Goal: Task Accomplishment & Management: Manage account settings

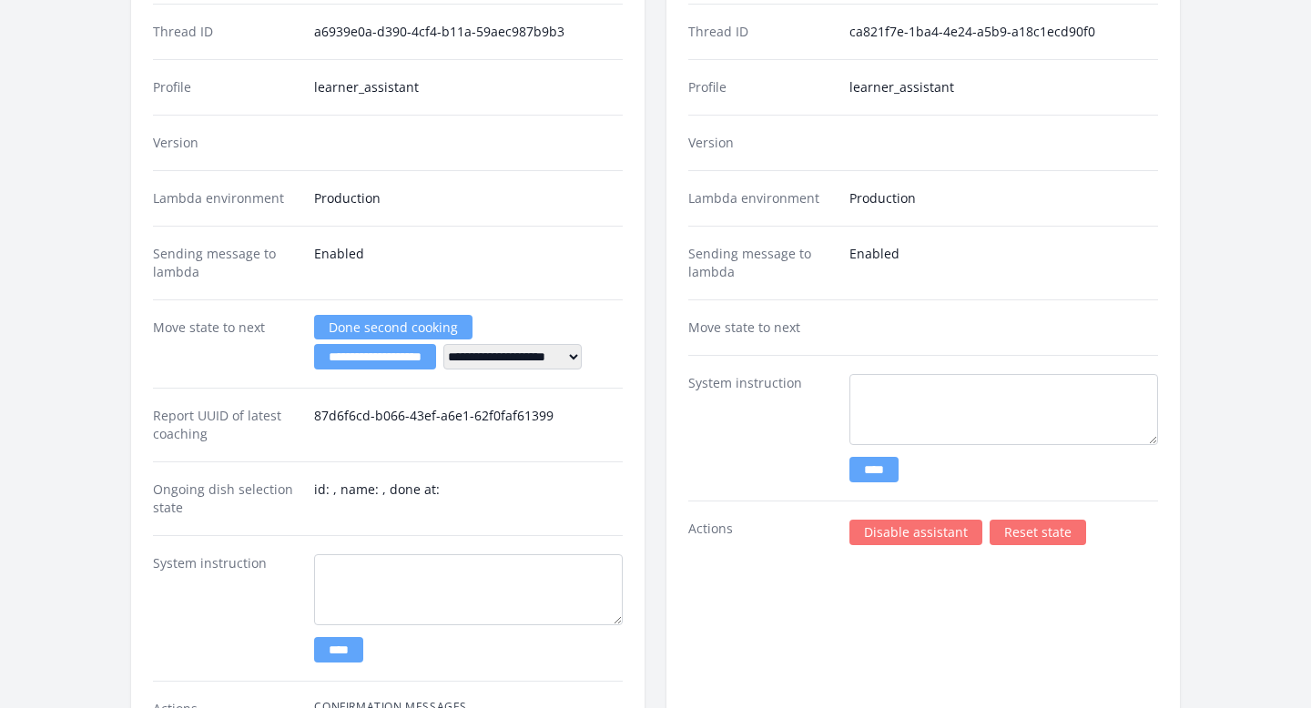
scroll to position [2696, 0]
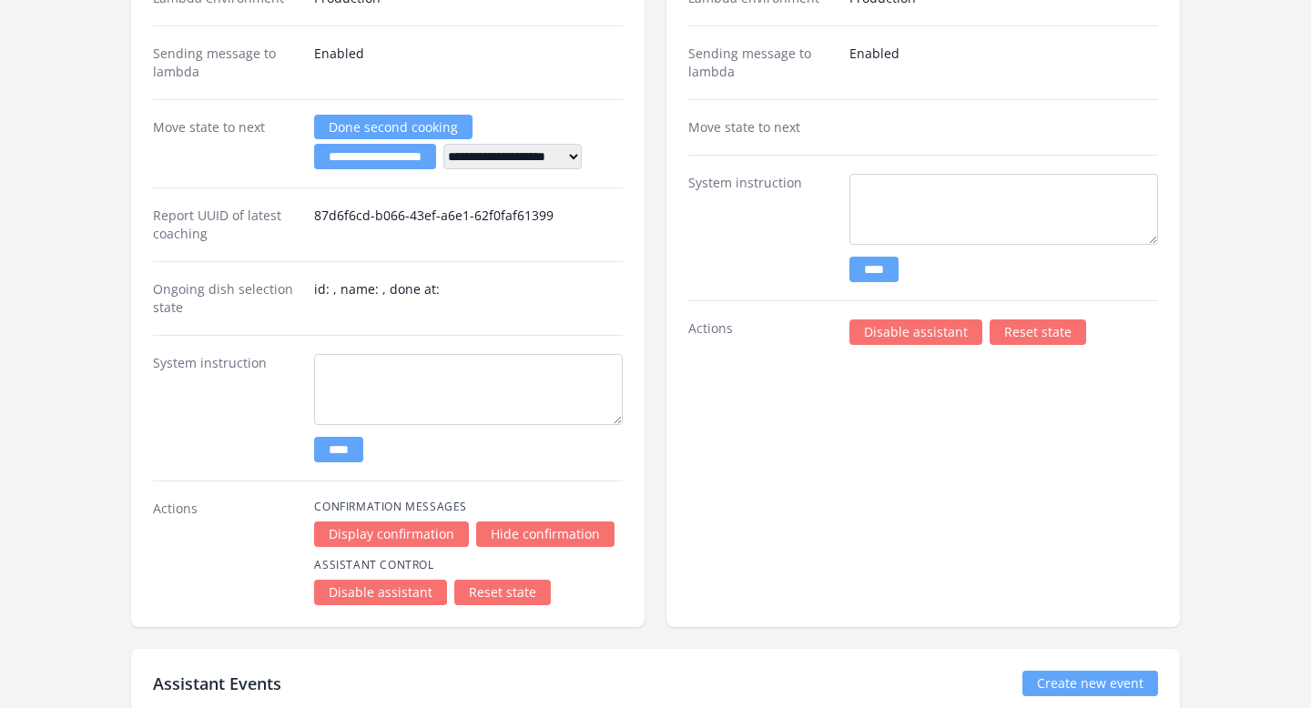
click at [863, 337] on link "Disable assistant" at bounding box center [915, 332] width 133 height 25
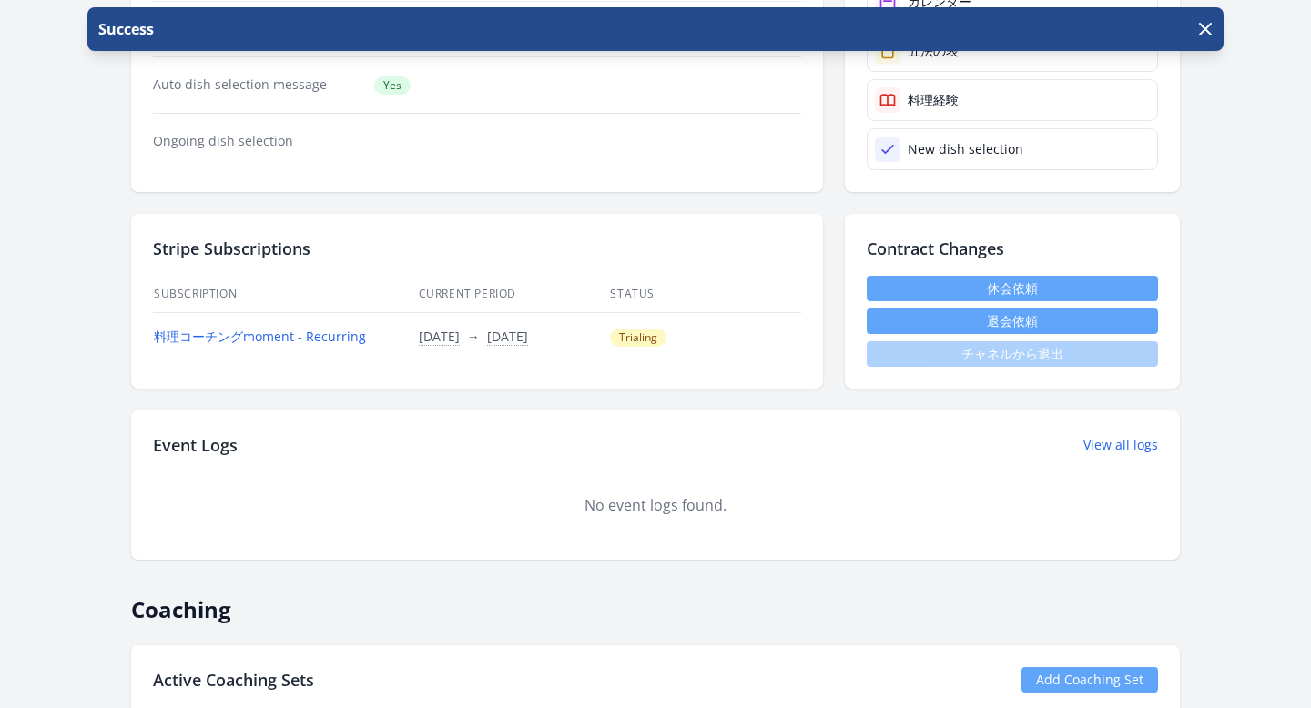
scroll to position [436, 0]
click at [889, 288] on link "休会依頼" at bounding box center [1012, 289] width 291 height 25
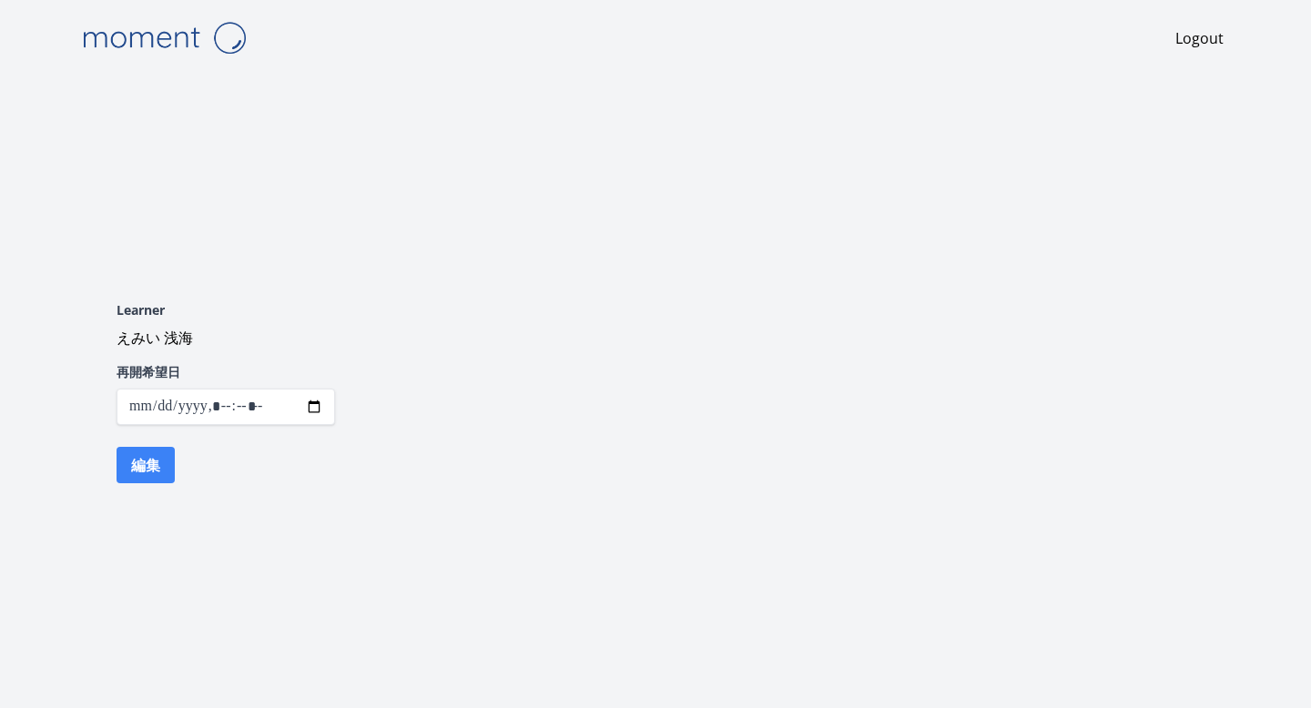
click at [174, 409] on input "datetime-local" at bounding box center [226, 407] width 219 height 36
click at [316, 409] on input "datetime-local" at bounding box center [226, 407] width 219 height 36
type input "**********"
click at [381, 381] on div "Learner えみい 浅海 再開希望日 編集" at bounding box center [655, 392] width 1165 height 313
click at [143, 474] on button "編集" at bounding box center [146, 465] width 58 height 36
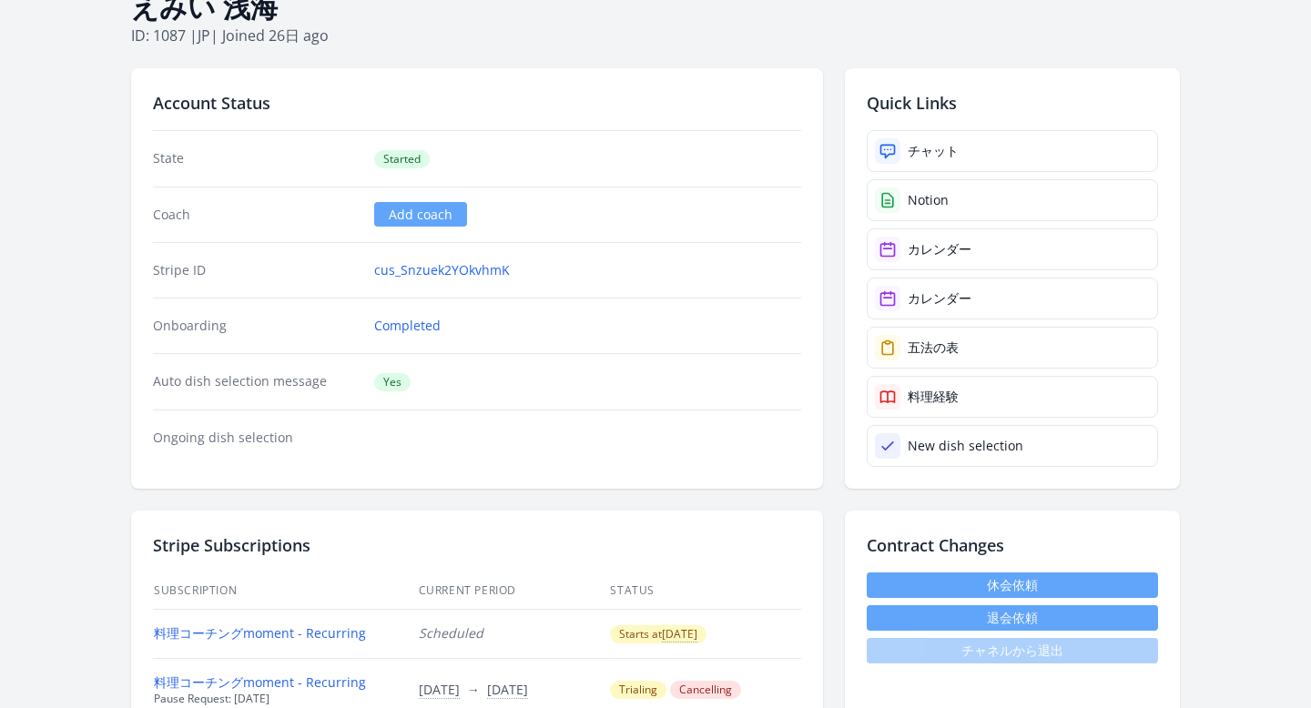
scroll to position [372, 0]
